Goal: Navigation & Orientation: Find specific page/section

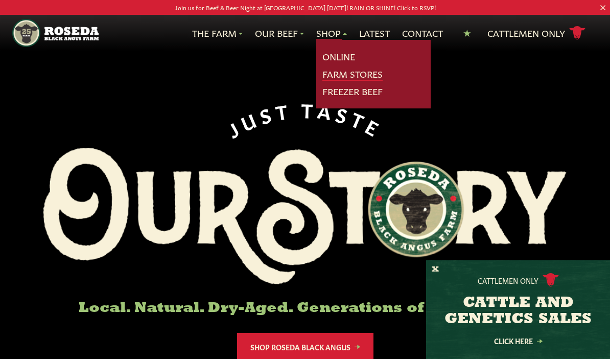
click at [332, 70] on link "Farm Stores" at bounding box center [352, 73] width 60 height 13
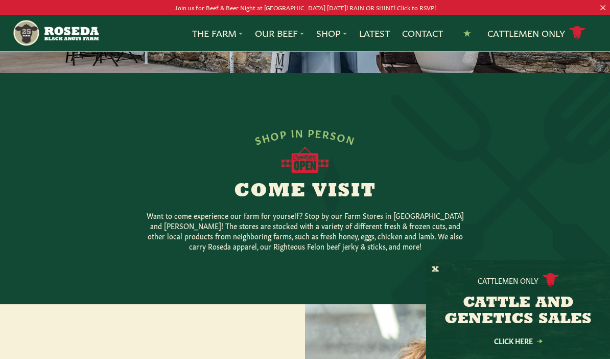
scroll to position [161, 0]
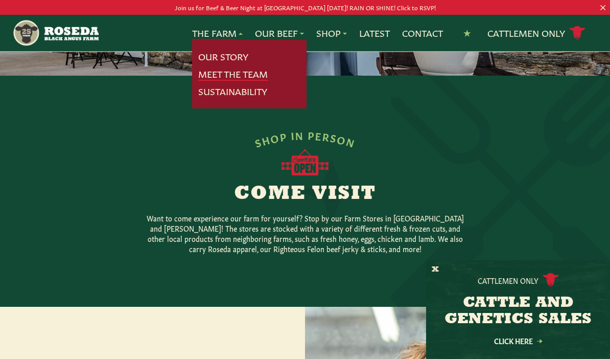
click at [223, 70] on link "Meet The Team" at bounding box center [232, 73] width 69 height 13
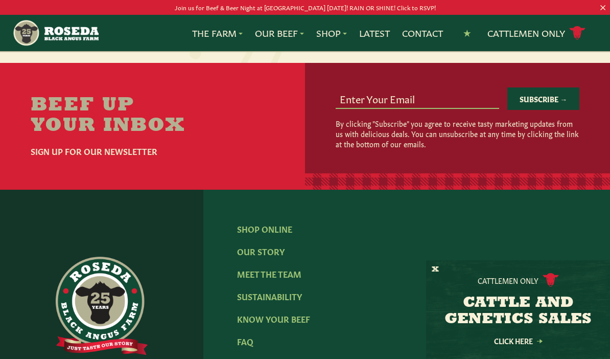
scroll to position [1357, 0]
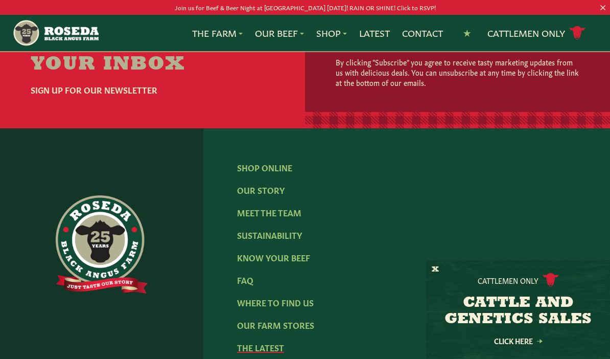
click at [266, 341] on link "The Latest" at bounding box center [260, 346] width 47 height 11
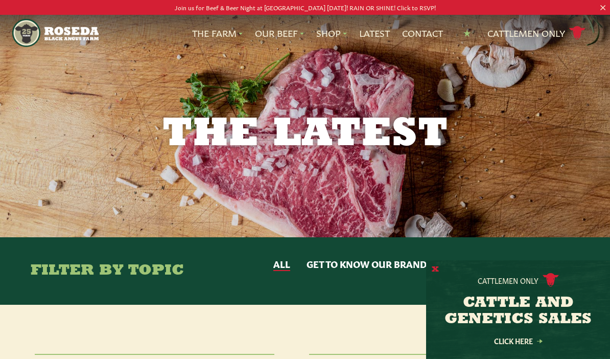
click at [433, 272] on button "X" at bounding box center [435, 269] width 7 height 11
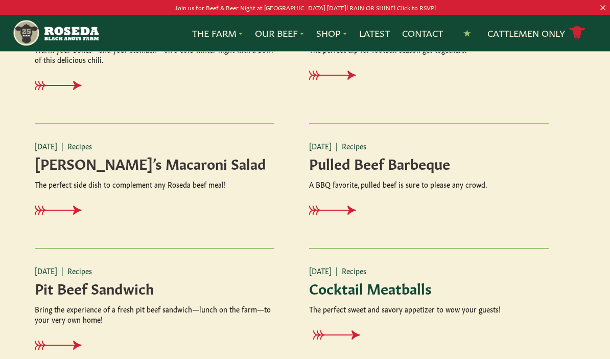
scroll to position [1474, 0]
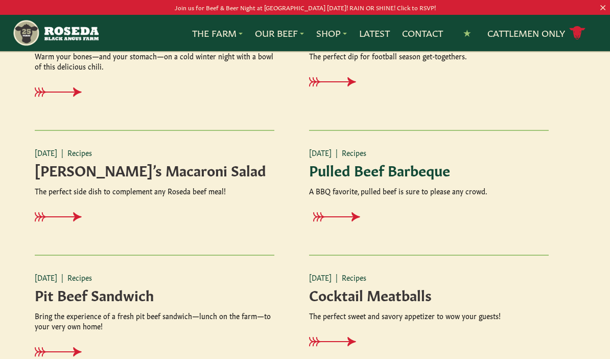
click at [336, 215] on icon at bounding box center [340, 217] width 47 height 10
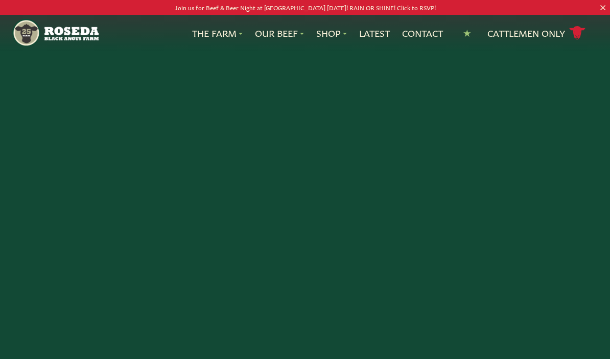
scroll to position [1398, 0]
